Goal: Task Accomplishment & Management: Use online tool/utility

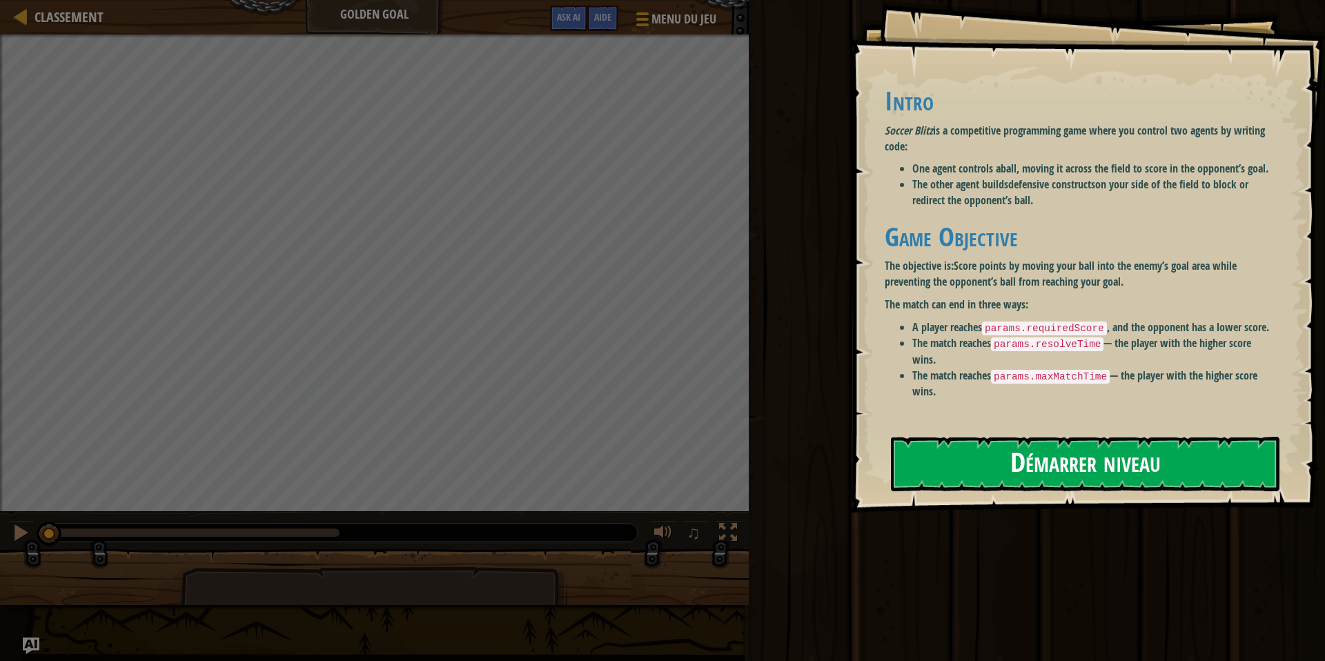
click at [1054, 466] on button "Démarrer niveau" at bounding box center [1085, 464] width 389 height 55
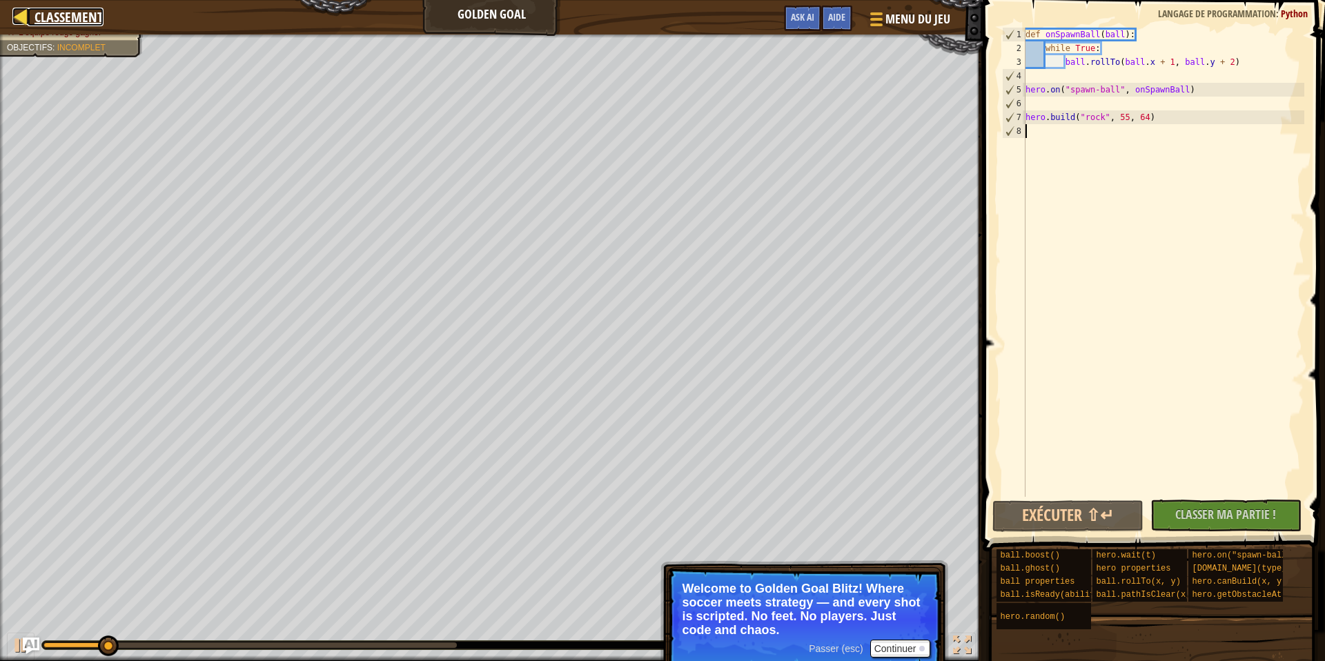
click at [23, 18] on div at bounding box center [20, 16] width 17 height 17
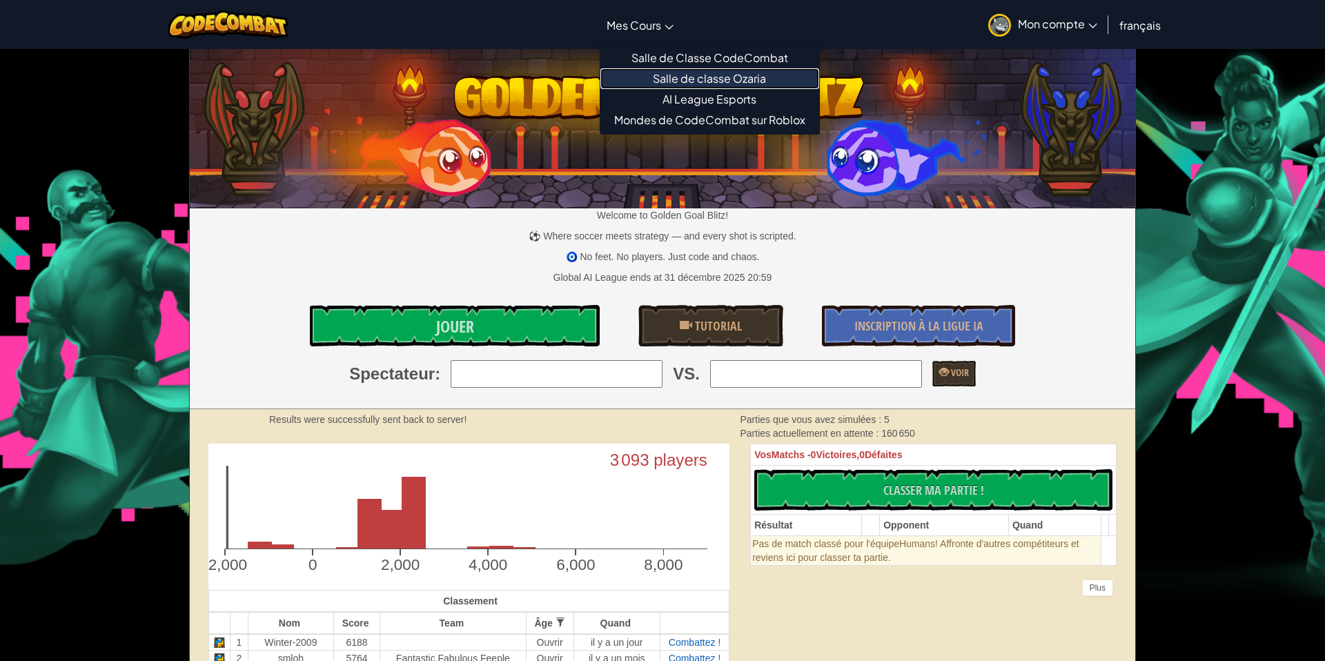
click at [678, 83] on link "Salle de classe Ozaria" at bounding box center [709, 78] width 219 height 21
